Goal: Information Seeking & Learning: Learn about a topic

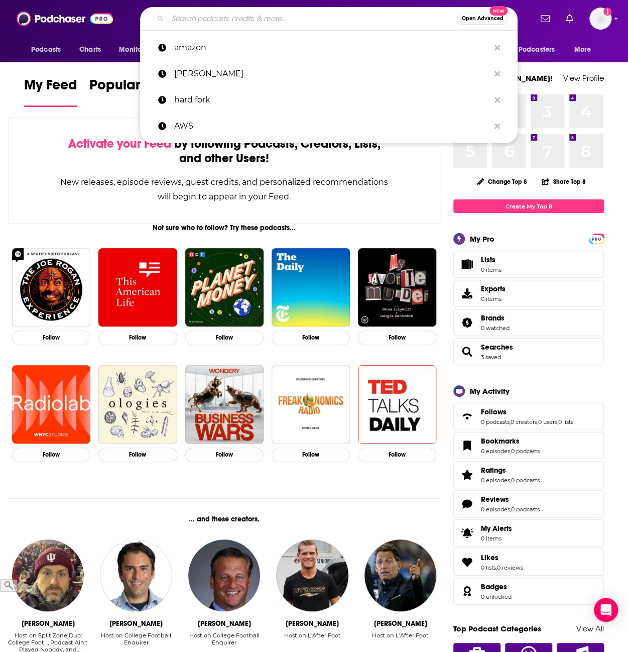
click at [278, 20] on input "Search podcasts, credits, & more..." at bounding box center [313, 19] width 290 height 16
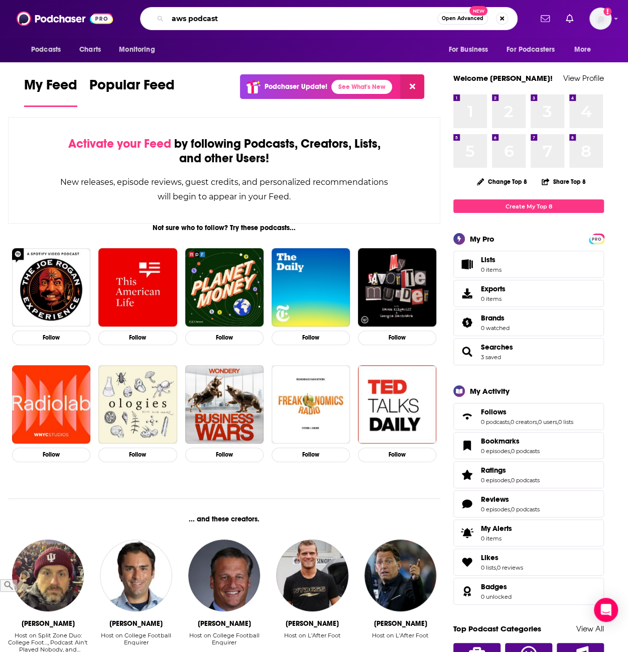
type input "aws podcast"
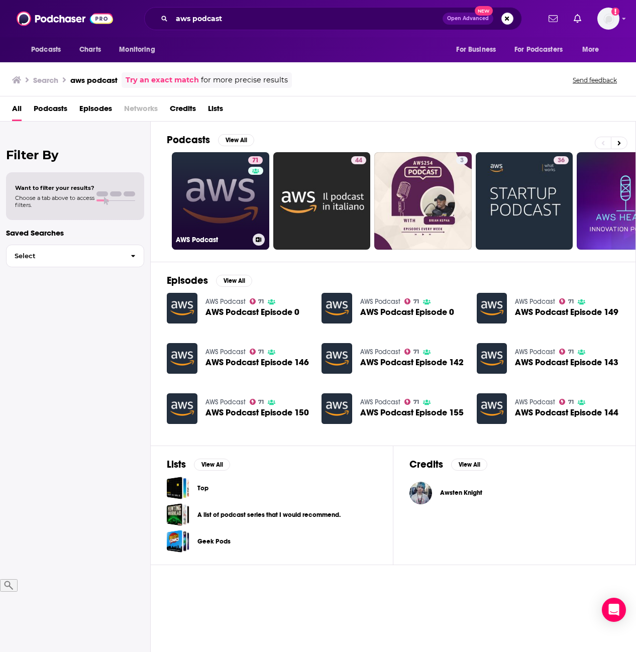
click at [239, 203] on link "71 AWS Podcast" at bounding box center [220, 200] width 97 height 97
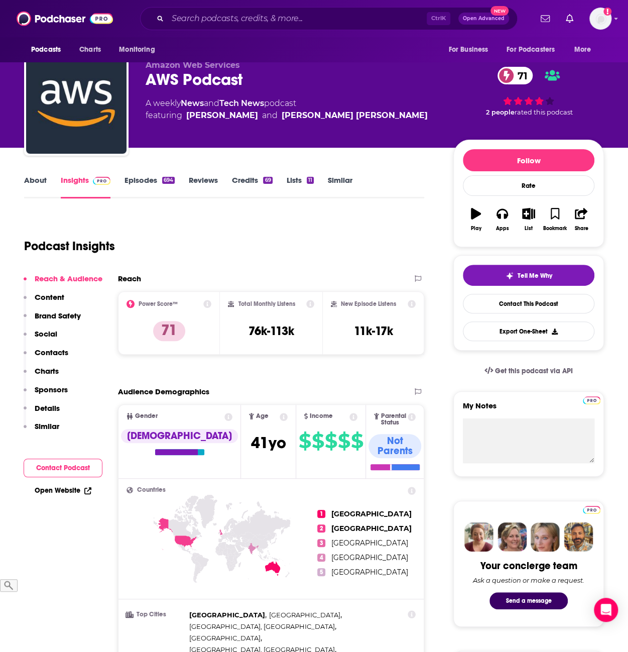
scroll to position [151, 0]
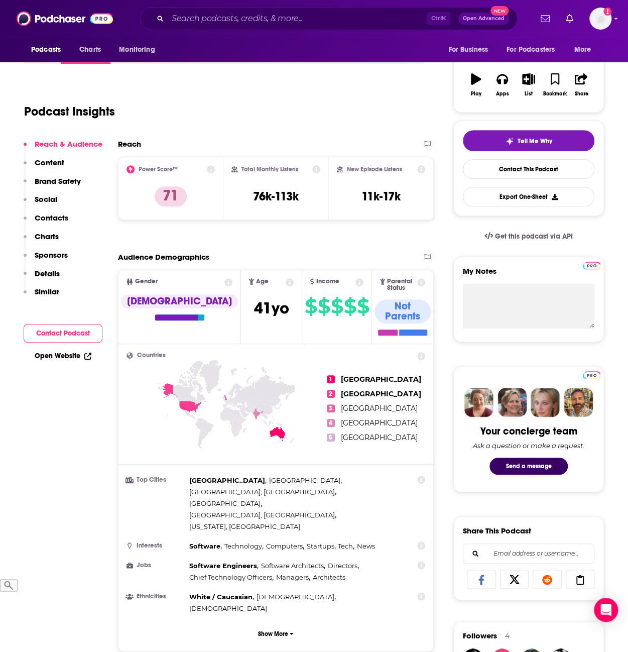
click at [420, 561] on icon at bounding box center [421, 565] width 8 height 8
click at [212, 170] on icon at bounding box center [211, 169] width 8 height 8
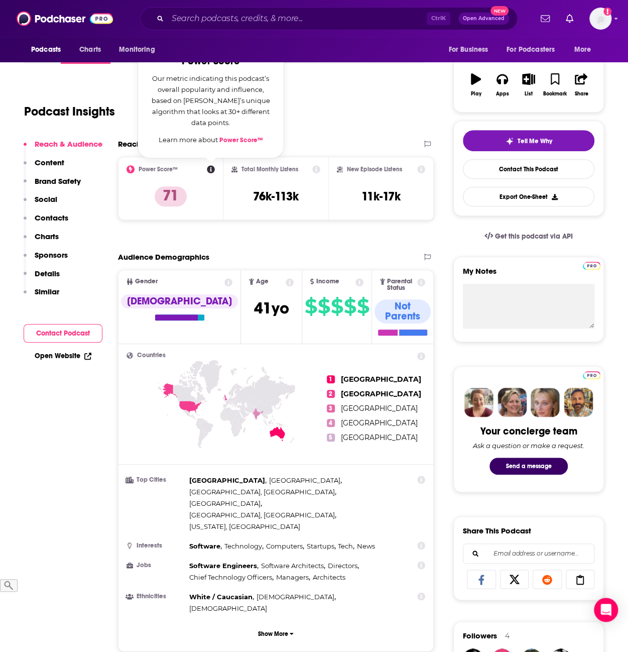
click at [250, 141] on link "Power Score™" at bounding box center [242, 140] width 44 height 8
